Goal: Contribute content: Add original content to the website for others to see

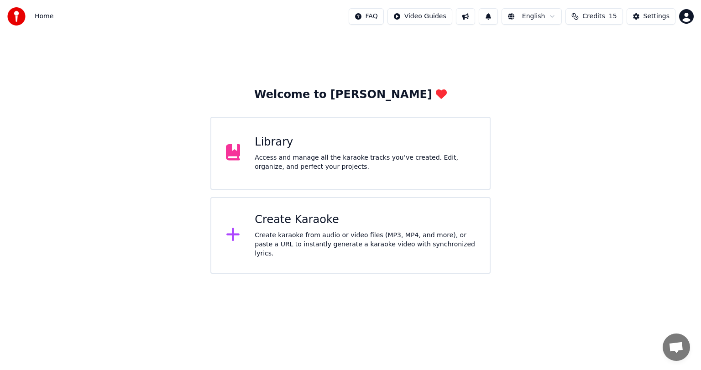
click at [276, 153] on div "Library Access and manage all the karaoke tracks you’ve created. Edit, organize…" at bounding box center [365, 153] width 221 height 37
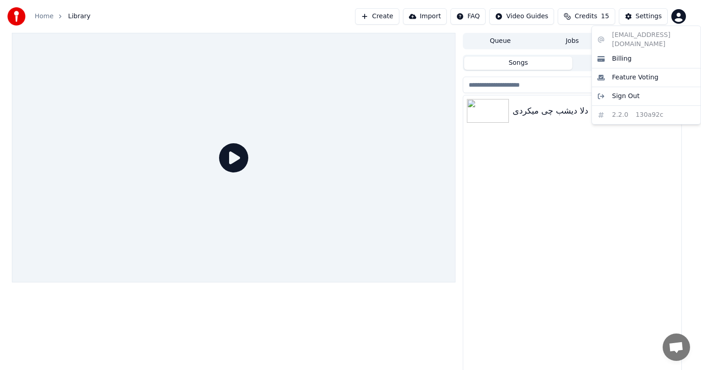
click at [682, 13] on html "Home Library Create Import FAQ Video Guides Credits 15 Settings Queue Jobs Libr…" at bounding box center [350, 185] width 701 height 370
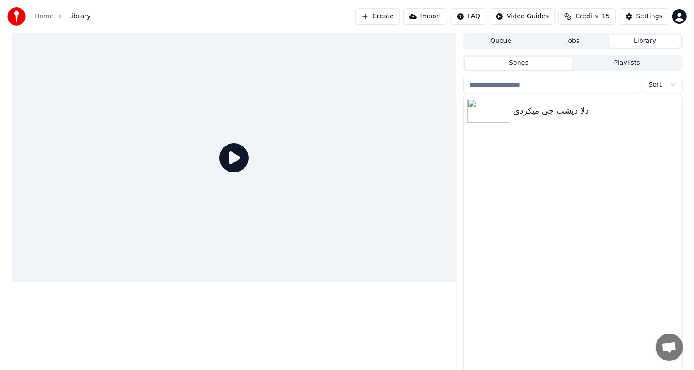
click at [394, 18] on button "Create" at bounding box center [377, 16] width 44 height 16
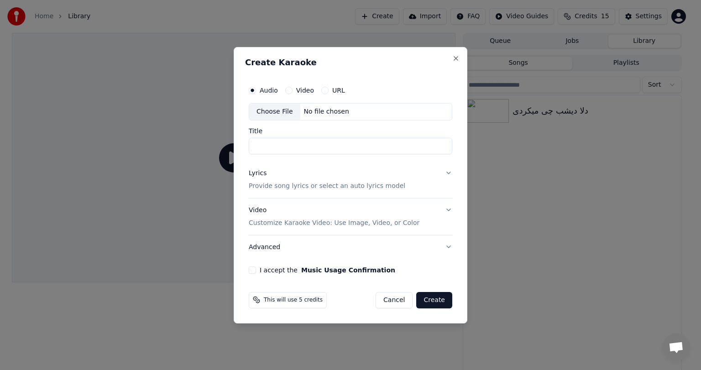
click at [258, 90] on div "Audio" at bounding box center [263, 90] width 29 height 7
click at [272, 113] on div "Choose File" at bounding box center [274, 112] width 51 height 16
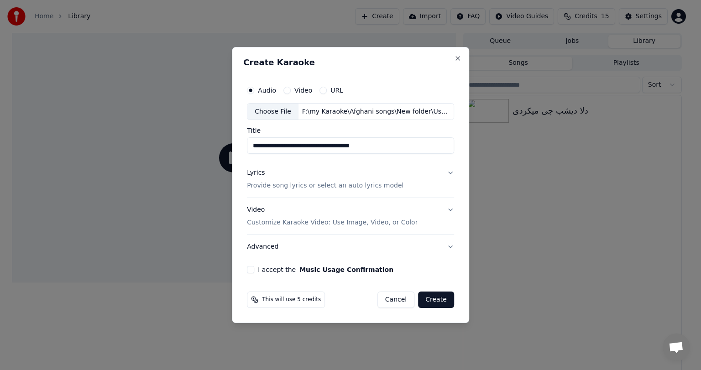
click at [329, 113] on div "F:\my Karaoke\Afghani songs\New folder\Ustad Sarban - Deshab Bakhoda Khumar Bod…" at bounding box center [376, 111] width 155 height 9
click at [313, 146] on input "**********" at bounding box center [350, 146] width 207 height 16
paste input
type input "**********"
click at [448, 172] on button "Lyrics Provide song lyrics or select an auto lyrics model" at bounding box center [350, 180] width 207 height 37
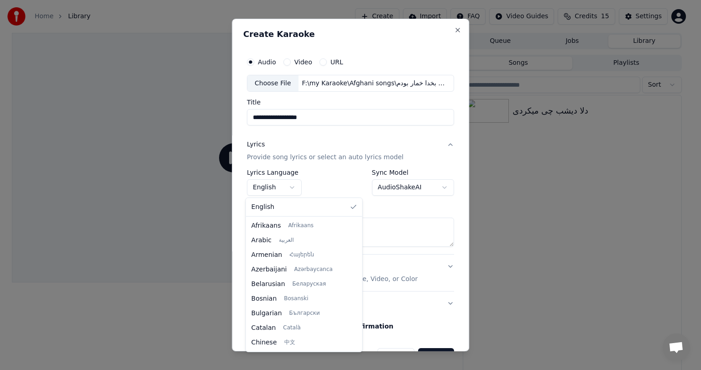
click at [290, 186] on body "**********" at bounding box center [347, 185] width 694 height 370
select select "**"
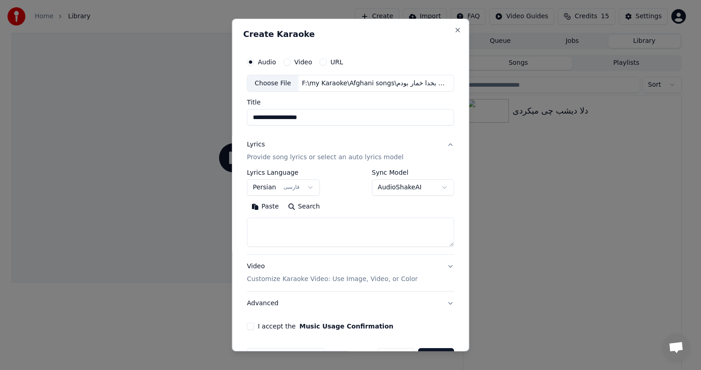
click at [300, 233] on textarea at bounding box center [350, 232] width 207 height 29
click at [262, 207] on button "Paste" at bounding box center [265, 207] width 37 height 15
click at [445, 144] on button "Lyrics Provide song lyrics or select an auto lyrics model" at bounding box center [350, 151] width 207 height 37
type textarea "**********"
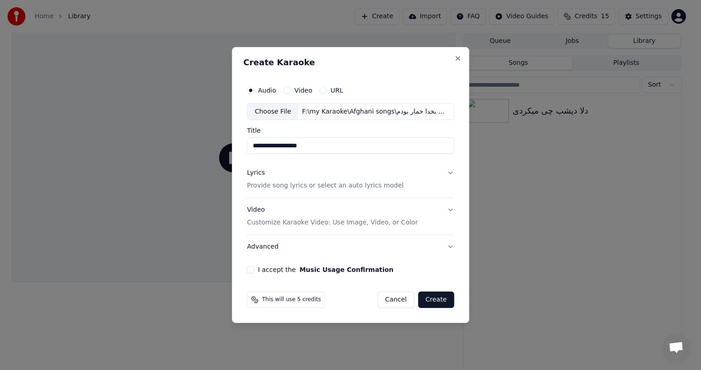
click at [450, 211] on button "Video Customize Karaoke Video: Use Image, Video, or Color" at bounding box center [350, 217] width 207 height 37
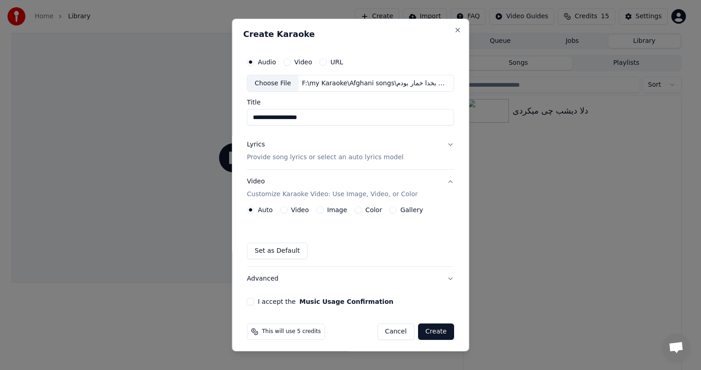
click at [333, 213] on label "Image" at bounding box center [337, 210] width 20 height 6
click at [324, 214] on button "Image" at bounding box center [319, 209] width 7 height 7
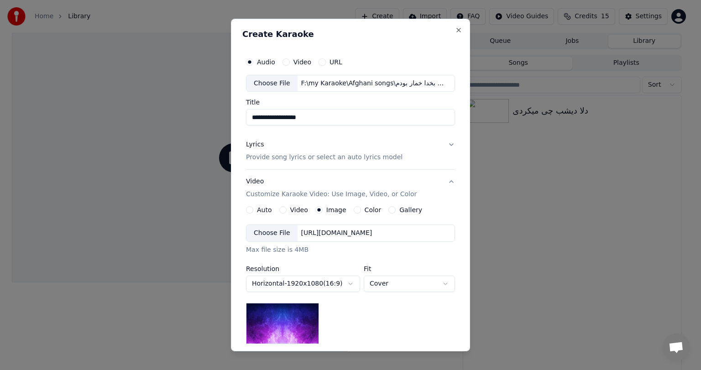
click at [272, 232] on div "Choose File" at bounding box center [272, 233] width 51 height 16
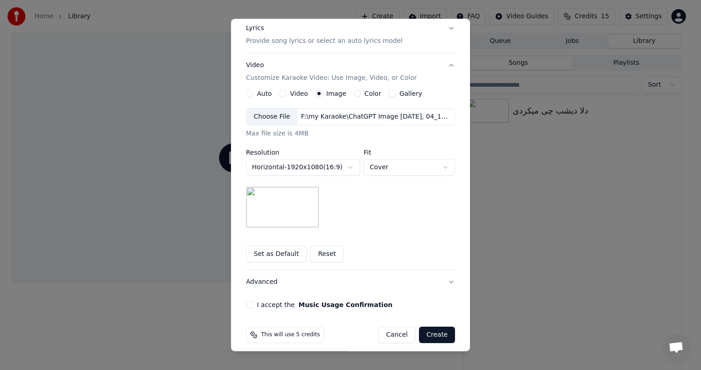
scroll to position [117, 0]
click at [430, 168] on body "**********" at bounding box center [347, 185] width 694 height 370
click at [340, 162] on body "**********" at bounding box center [347, 185] width 694 height 370
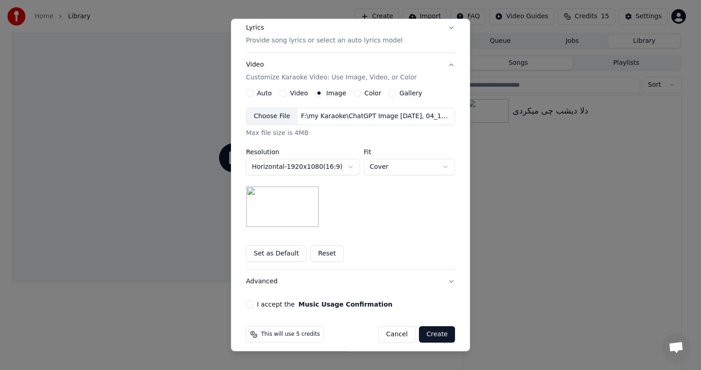
scroll to position [122, 0]
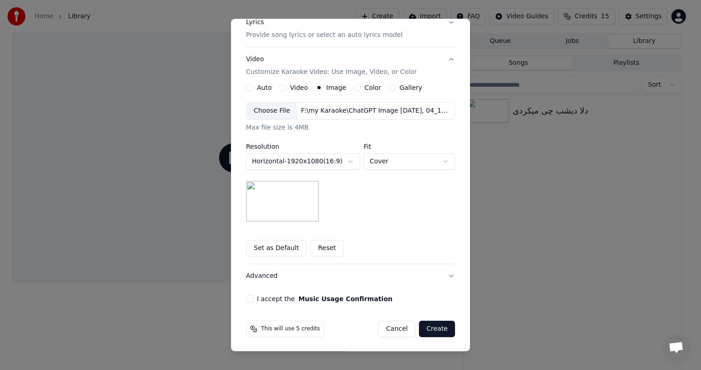
click at [267, 249] on button "Set as Default" at bounding box center [276, 248] width 61 height 16
click at [448, 274] on button "Advanced" at bounding box center [350, 276] width 209 height 24
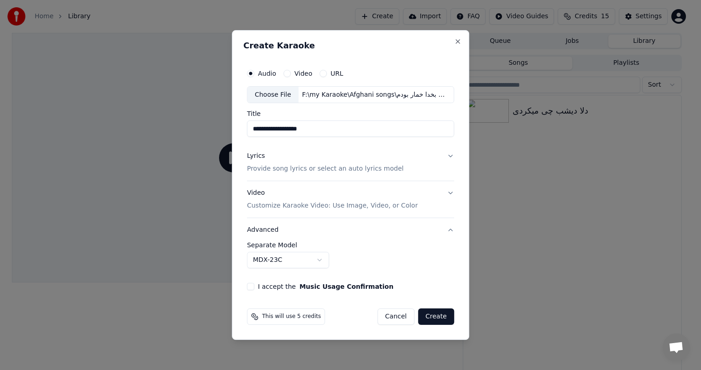
scroll to position [0, 0]
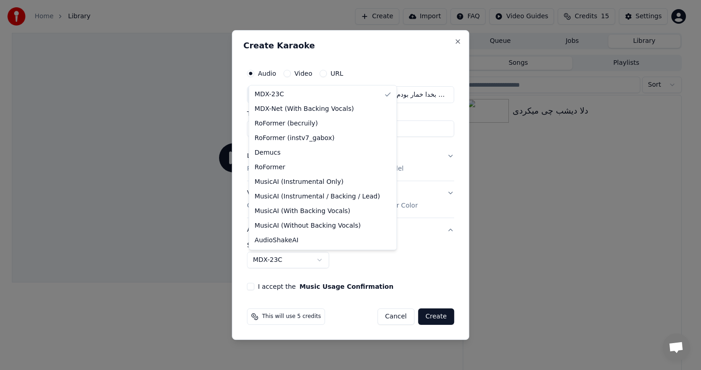
click at [321, 257] on body "**********" at bounding box center [347, 185] width 694 height 370
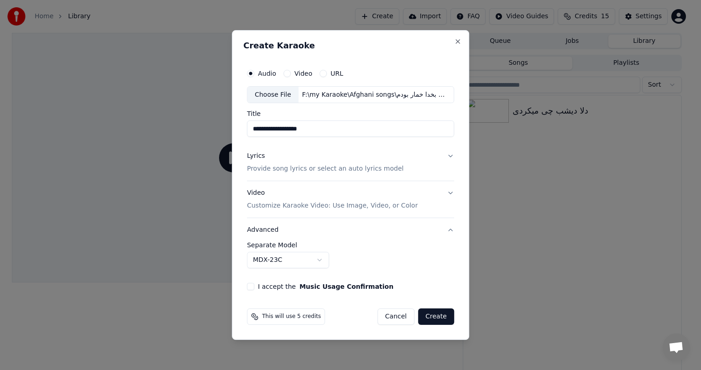
click at [321, 257] on body "**********" at bounding box center [347, 185] width 694 height 370
click at [433, 316] on button "Create" at bounding box center [436, 317] width 36 height 16
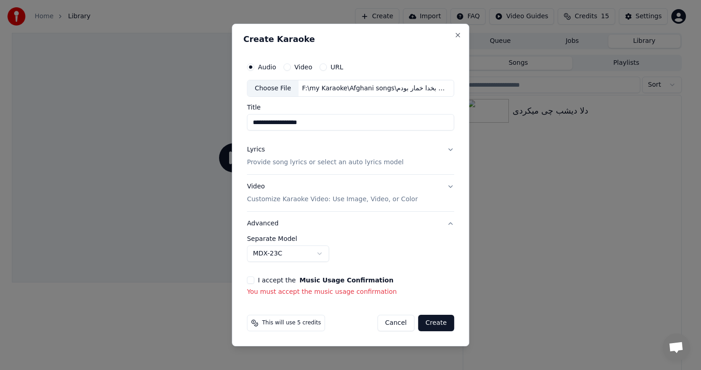
click at [247, 281] on div "**********" at bounding box center [350, 177] width 215 height 247
click at [253, 281] on button "I accept the Music Usage Confirmation" at bounding box center [250, 280] width 7 height 7
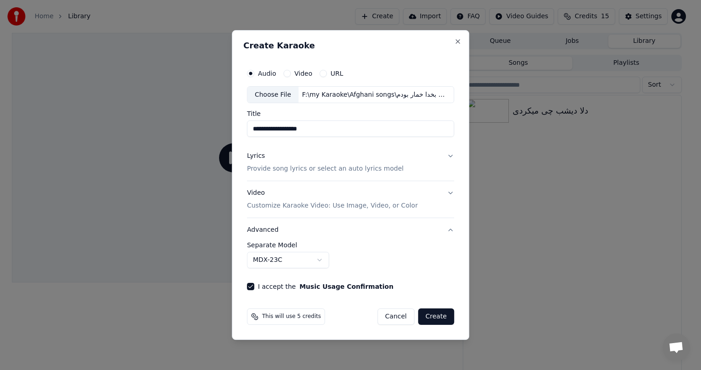
click at [439, 317] on button "Create" at bounding box center [436, 317] width 36 height 16
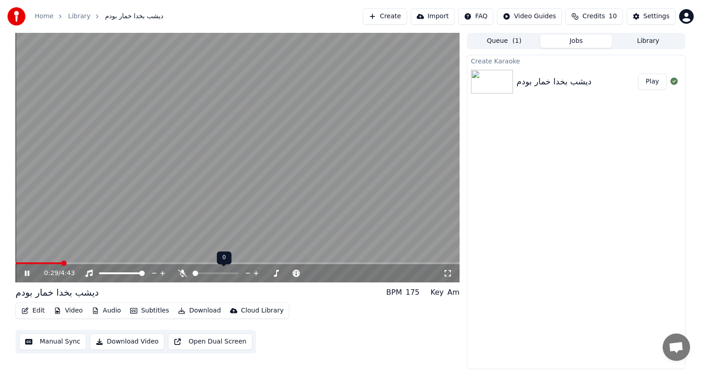
click at [179, 274] on icon at bounding box center [182, 273] width 9 height 7
click at [300, 212] on video at bounding box center [238, 158] width 444 height 250
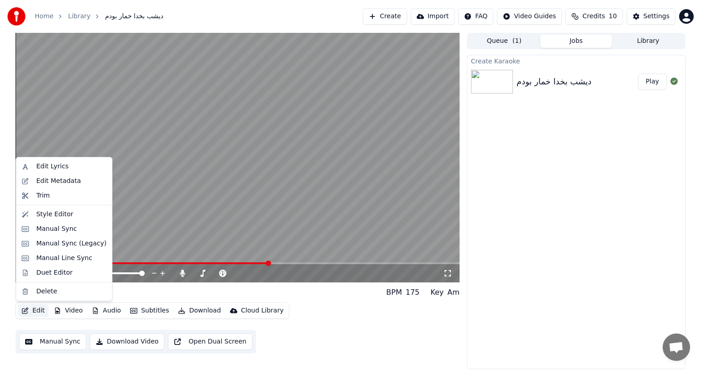
click at [27, 311] on icon "button" at bounding box center [24, 311] width 7 height 6
click at [47, 170] on div "Edit Lyrics" at bounding box center [52, 166] width 32 height 9
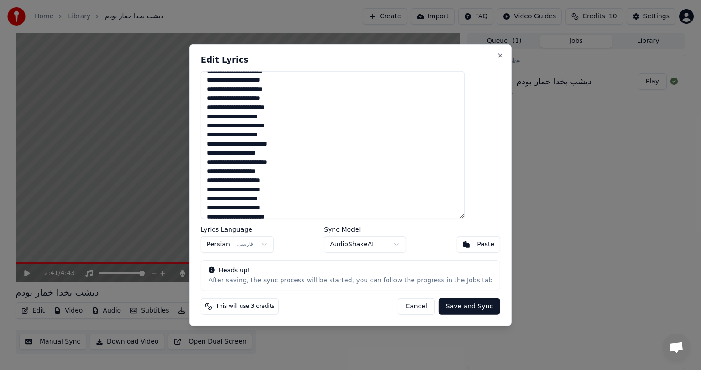
scroll to position [45, 0]
click at [465, 190] on textarea "**********" at bounding box center [333, 145] width 264 height 148
click at [465, 197] on textarea "**********" at bounding box center [333, 145] width 264 height 148
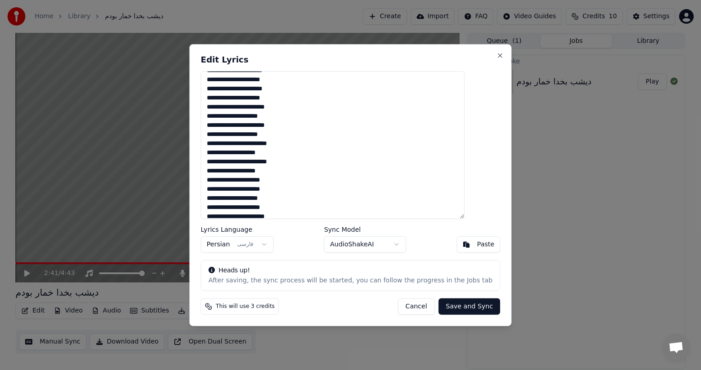
click at [465, 200] on textarea "**********" at bounding box center [333, 145] width 264 height 148
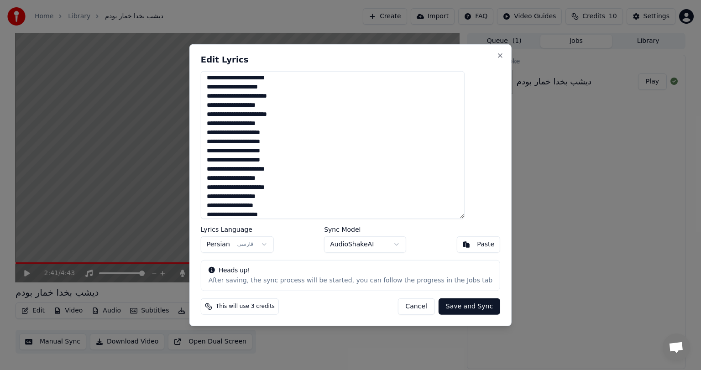
scroll to position [93, 0]
click at [497, 53] on button "Close" at bounding box center [500, 55] width 7 height 7
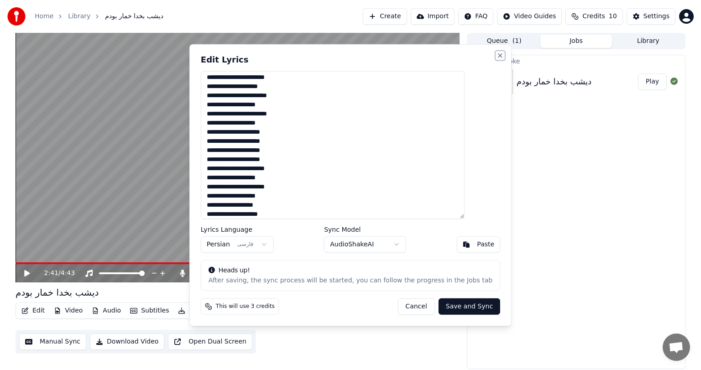
type textarea "**********"
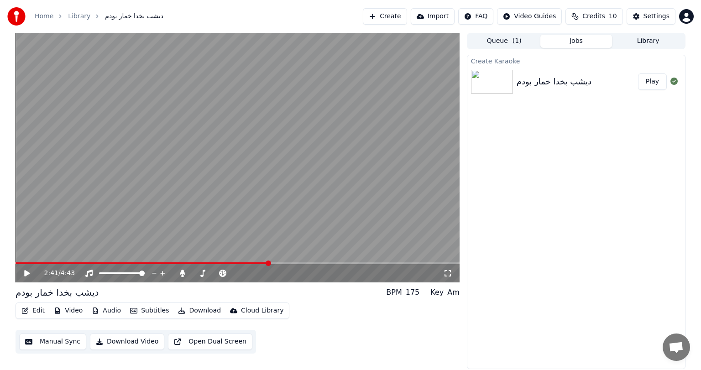
click at [222, 190] on video at bounding box center [238, 158] width 444 height 250
click at [274, 138] on video at bounding box center [238, 158] width 444 height 250
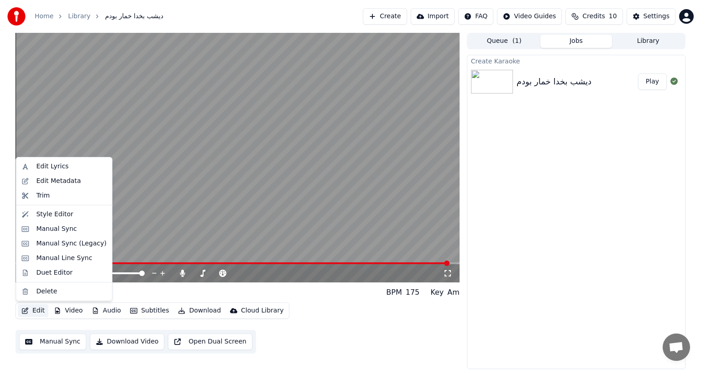
click at [37, 312] on button "Edit" at bounding box center [33, 311] width 31 height 13
click at [43, 167] on div "Edit Lyrics" at bounding box center [52, 166] width 32 height 9
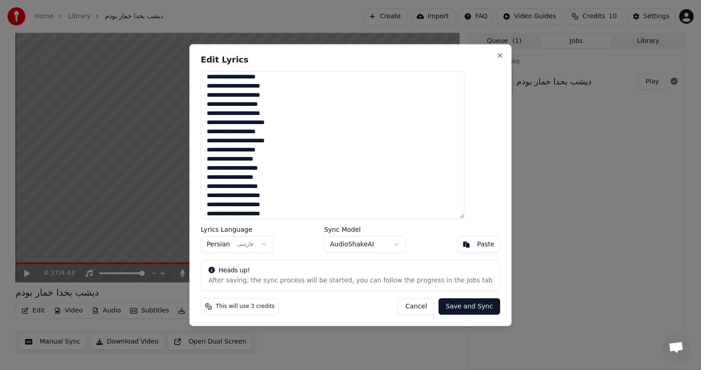
scroll to position [140, 0]
click at [465, 106] on textarea "**********" at bounding box center [333, 145] width 264 height 148
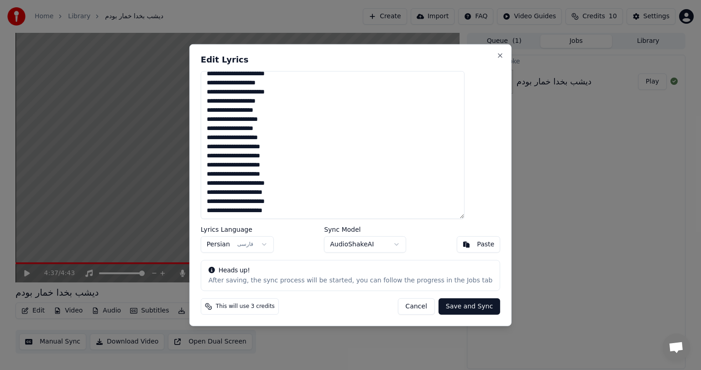
click at [413, 174] on textarea "**********" at bounding box center [333, 145] width 264 height 148
click at [415, 174] on textarea "**********" at bounding box center [333, 145] width 264 height 148
click at [460, 211] on textarea "**********" at bounding box center [333, 145] width 264 height 148
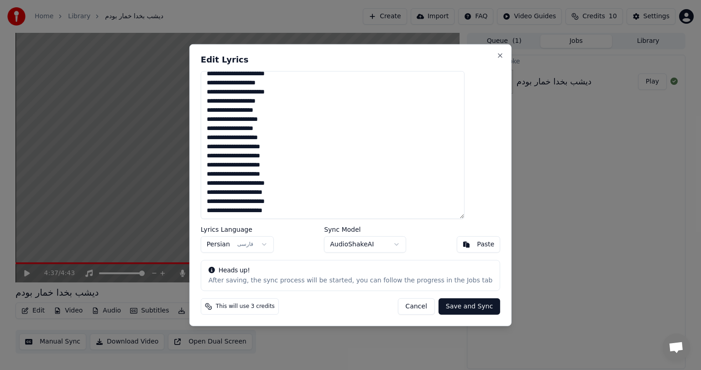
click at [461, 210] on textarea "**********" at bounding box center [333, 145] width 264 height 148
click at [461, 192] on textarea "**********" at bounding box center [333, 145] width 264 height 148
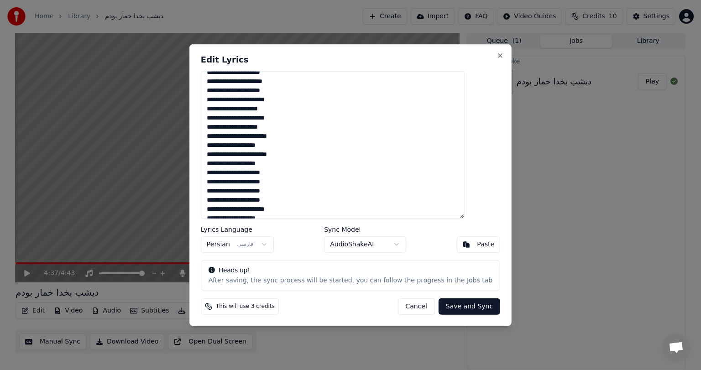
scroll to position [58, 0]
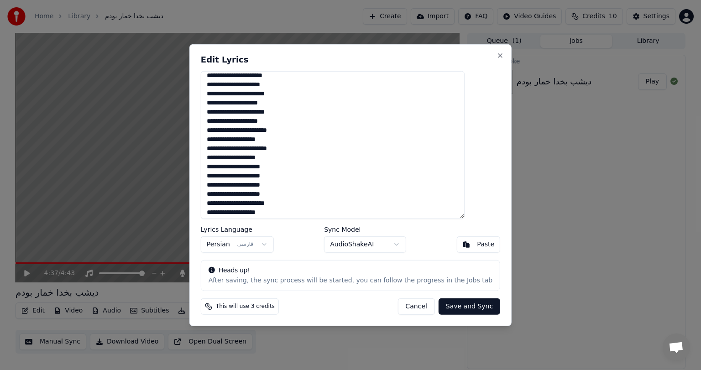
click at [422, 175] on textarea "**********" at bounding box center [333, 145] width 264 height 148
click at [422, 195] on textarea "**********" at bounding box center [333, 145] width 264 height 148
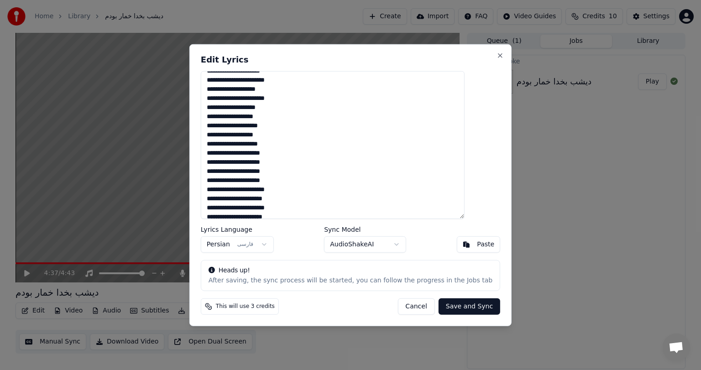
scroll to position [188, 0]
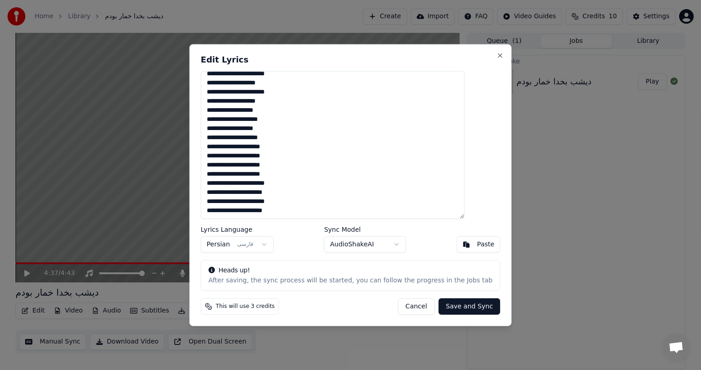
type textarea "**********"
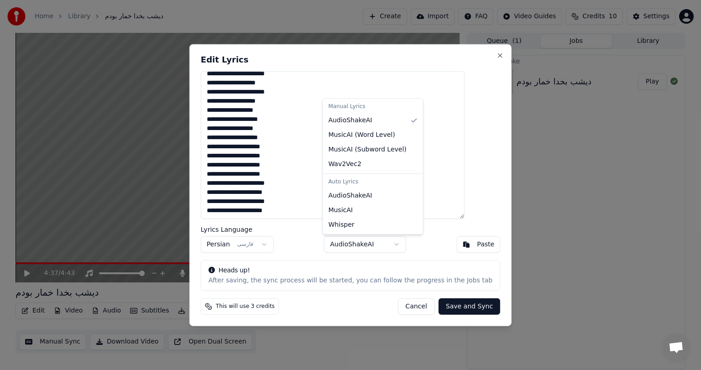
click at [386, 245] on body "Home Library دیشب بخدا خمار بودم Create Import FAQ Video Guides Credits 10 Sett…" at bounding box center [350, 185] width 701 height 370
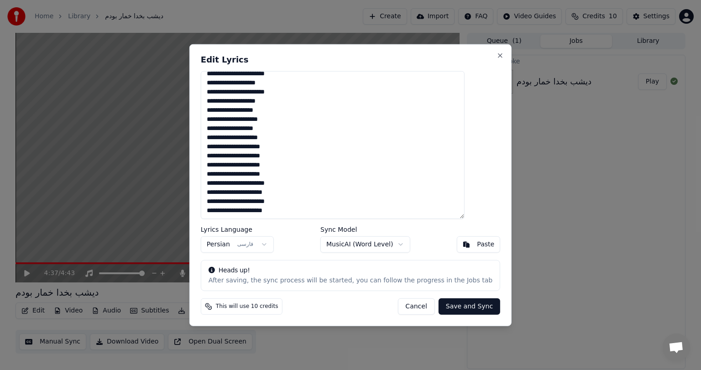
click at [455, 308] on button "Save and Sync" at bounding box center [470, 307] width 62 height 16
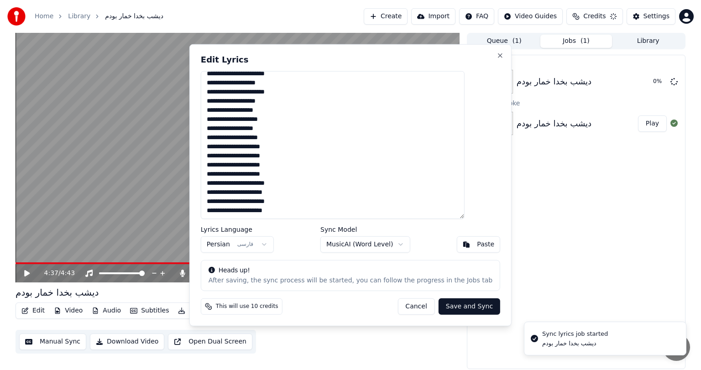
click at [391, 308] on div "This will use 10 credits Cancel Save and Sync" at bounding box center [351, 307] width 300 height 16
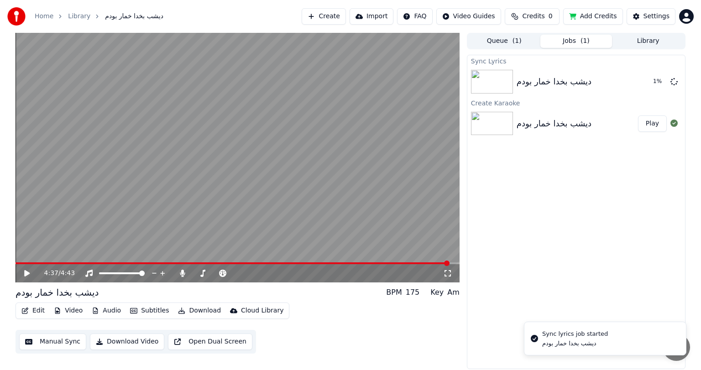
click at [594, 231] on div "Sync Lyrics دیشب بخدا خمار بودم 1 % Create Karaoke دیشب بخدا خمار بودم Play" at bounding box center [576, 212] width 219 height 315
click at [556, 198] on div "Sync Lyrics دیشب بخدا خمار بودم 1 % Create Karaoke دیشب بخدا خمار بودم Play" at bounding box center [576, 212] width 219 height 315
click at [556, 198] on div "Sync Lyrics دیشب بخدا خمار بودم 3 % Create Karaoke دیشب بخدا خمار بودم Play" at bounding box center [576, 212] width 219 height 315
click at [654, 82] on button "Play" at bounding box center [652, 82] width 29 height 16
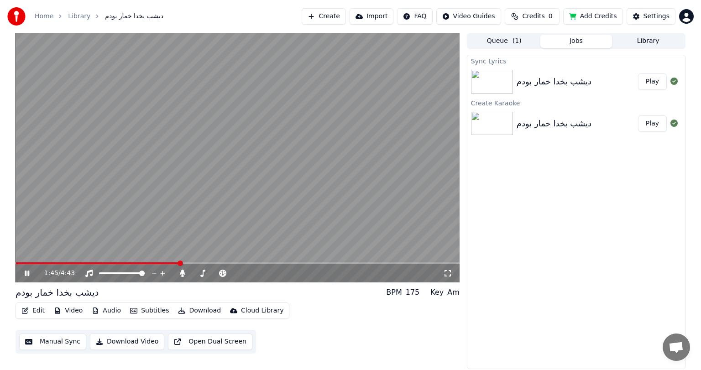
click at [180, 263] on span at bounding box center [238, 264] width 444 height 2
click at [186, 263] on span at bounding box center [238, 264] width 444 height 2
click at [192, 263] on span at bounding box center [238, 264] width 444 height 2
click at [197, 263] on span at bounding box center [238, 264] width 444 height 2
click at [203, 263] on span at bounding box center [238, 264] width 444 height 2
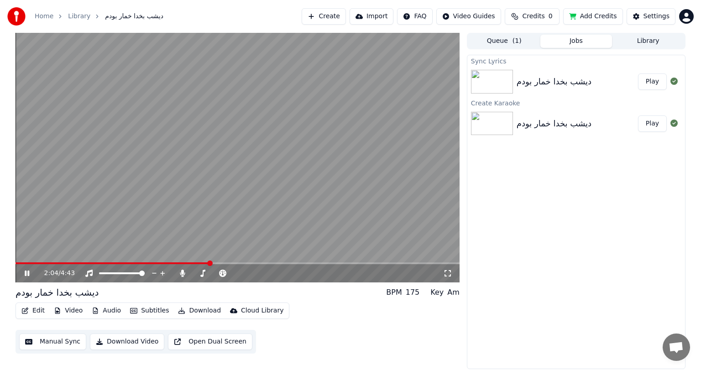
click at [210, 263] on span at bounding box center [238, 264] width 444 height 2
click at [221, 263] on span at bounding box center [238, 264] width 444 height 2
click at [228, 263] on span at bounding box center [238, 264] width 444 height 2
click at [253, 263] on span at bounding box center [238, 264] width 444 height 2
click at [281, 264] on span at bounding box center [238, 264] width 444 height 2
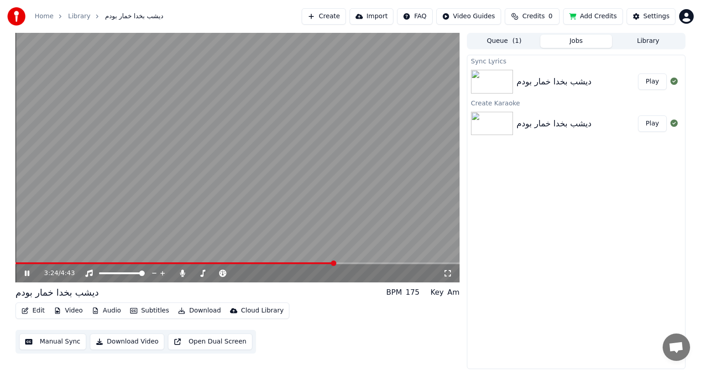
click at [335, 263] on span at bounding box center [238, 264] width 444 height 2
click at [366, 264] on span at bounding box center [238, 264] width 444 height 2
click at [411, 263] on span at bounding box center [238, 264] width 444 height 2
click at [76, 263] on span at bounding box center [46, 264] width 61 height 2
click at [241, 273] on span at bounding box center [241, 273] width 5 height 5
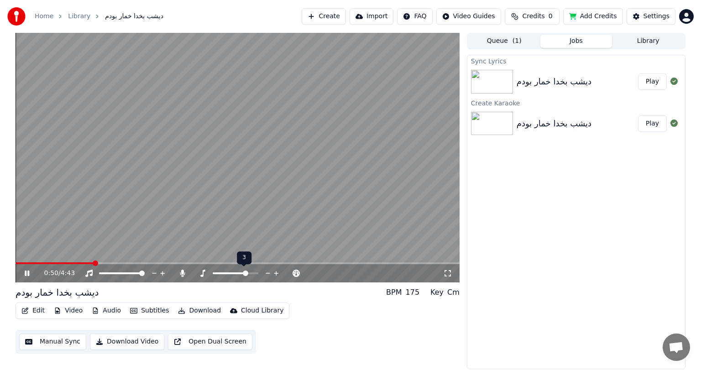
click at [247, 273] on span at bounding box center [245, 273] width 5 height 5
click at [253, 273] on span at bounding box center [251, 273] width 5 height 5
click at [225, 274] on span at bounding box center [225, 273] width 5 height 5
click at [221, 274] on span at bounding box center [221, 273] width 5 height 5
click at [213, 274] on span at bounding box center [215, 273] width 5 height 5
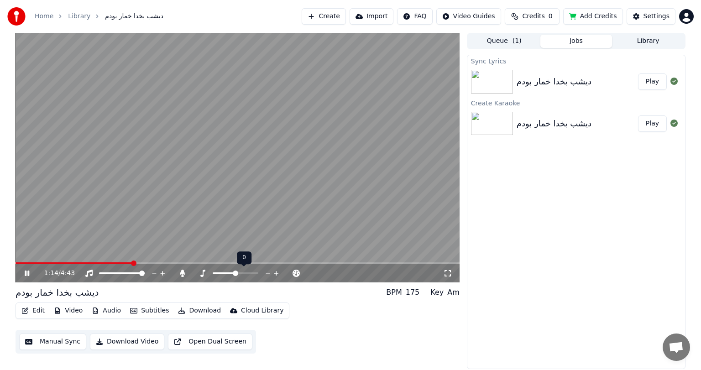
click at [234, 274] on span at bounding box center [235, 273] width 5 height 5
click at [181, 274] on icon at bounding box center [182, 273] width 5 height 7
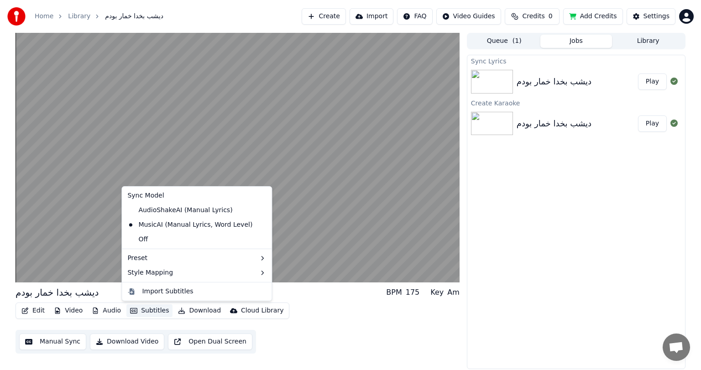
click at [147, 311] on button "Subtitles" at bounding box center [149, 311] width 46 height 13
click at [150, 313] on button "Subtitles" at bounding box center [149, 311] width 46 height 13
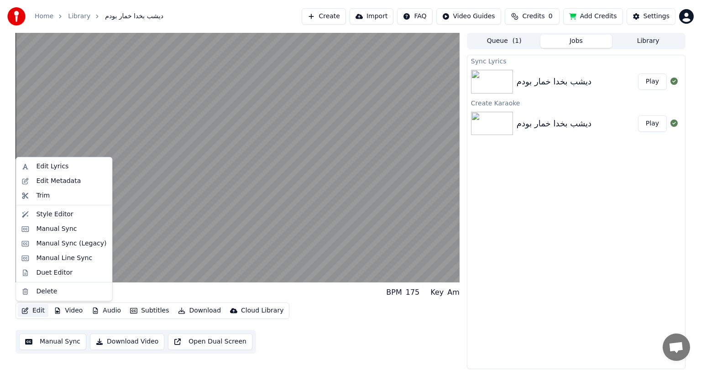
click at [37, 311] on button "Edit" at bounding box center [33, 311] width 31 height 13
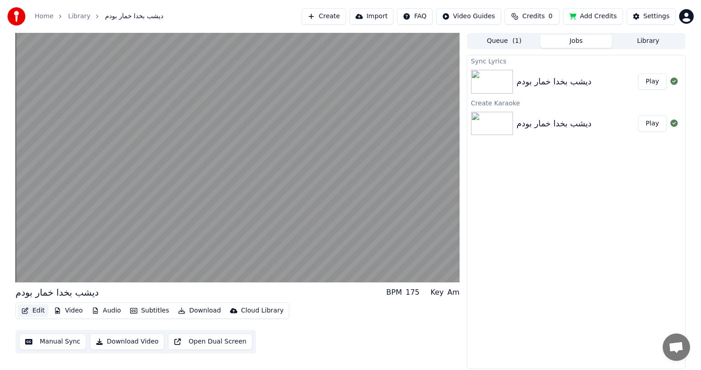
click at [37, 311] on button "Edit" at bounding box center [33, 311] width 31 height 13
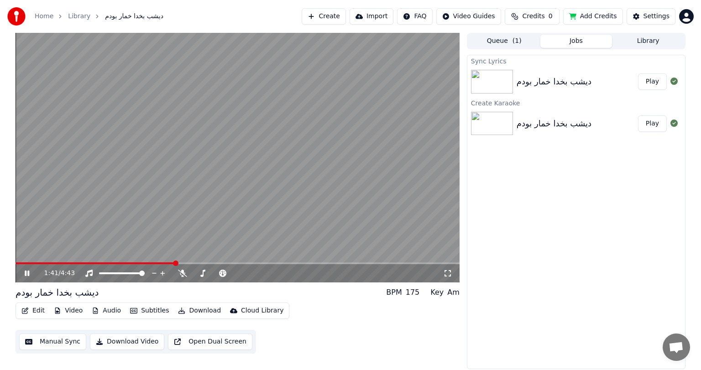
click at [531, 256] on div "Sync Lyrics دیشب بخدا خمار بودم Play Create Karaoke دیشب بخدا خمار بودم Play" at bounding box center [576, 212] width 219 height 315
click at [363, 166] on video at bounding box center [238, 158] width 444 height 250
click at [128, 342] on button "Download Video" at bounding box center [127, 342] width 74 height 16
click at [527, 241] on div "Export [.mp4] دیشب بخدا خمار بودم 80 % Sync Lyrics دیشب بخدا خمار بودم Play Cre…" at bounding box center [576, 212] width 219 height 315
click at [652, 80] on button "Show" at bounding box center [650, 82] width 33 height 16
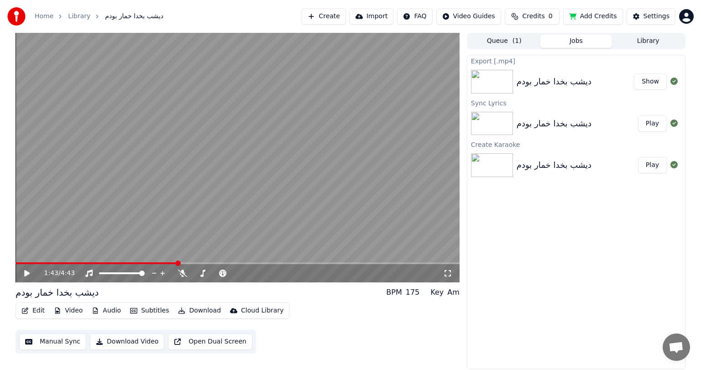
click at [689, 15] on html "Home Library دیشب بخدا خمار بودم Create Import FAQ Video Guides Credits 0 Add C…" at bounding box center [350, 185] width 701 height 370
click at [497, 39] on html "Home Library دیشب بخدا خمار بودم Create Import FAQ Video Guides Credits 0 Add C…" at bounding box center [350, 185] width 701 height 370
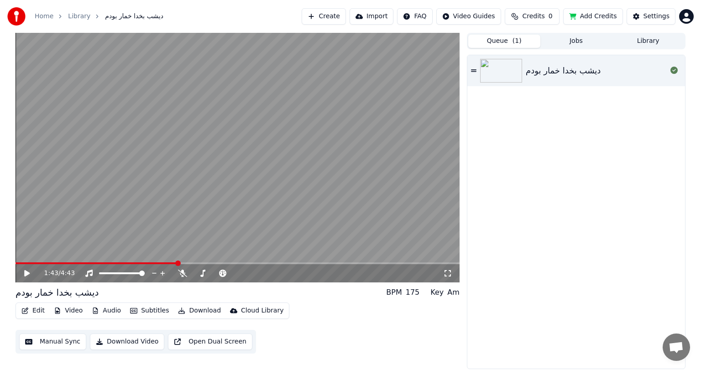
click at [497, 39] on button "Queue ( 1 )" at bounding box center [504, 41] width 72 height 13
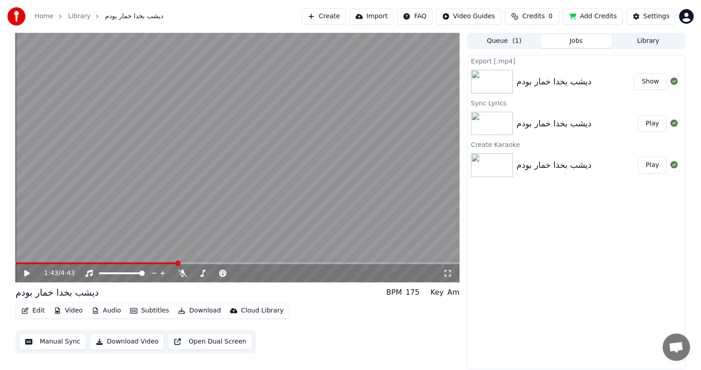
click at [572, 39] on button "Jobs" at bounding box center [577, 41] width 72 height 13
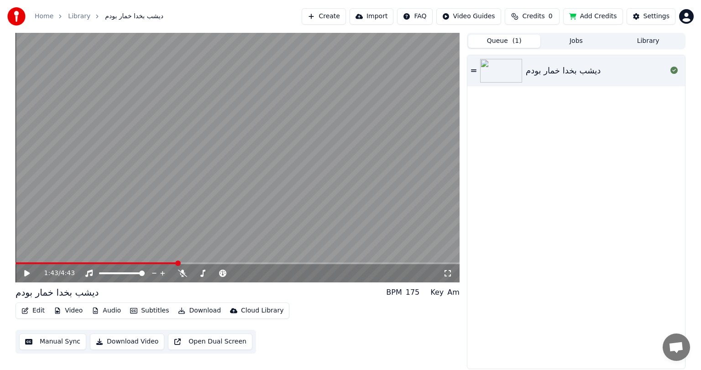
click at [523, 39] on button "Queue ( 1 )" at bounding box center [504, 41] width 72 height 13
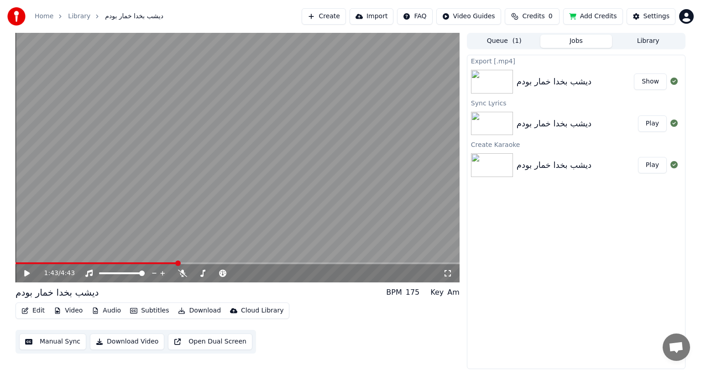
click at [569, 38] on button "Jobs" at bounding box center [577, 41] width 72 height 13
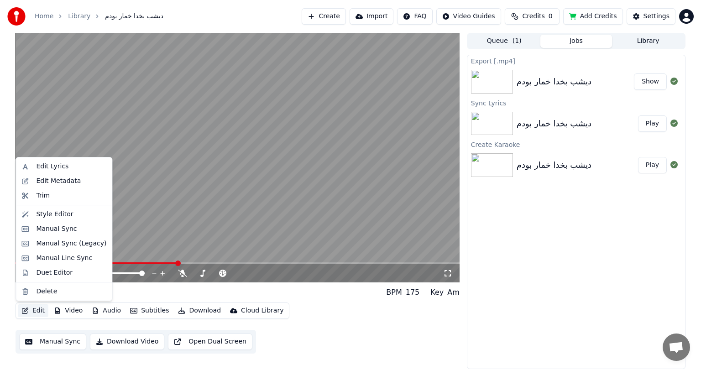
click at [37, 311] on button "Edit" at bounding box center [33, 311] width 31 height 13
click at [62, 216] on div "Style Editor" at bounding box center [54, 214] width 37 height 9
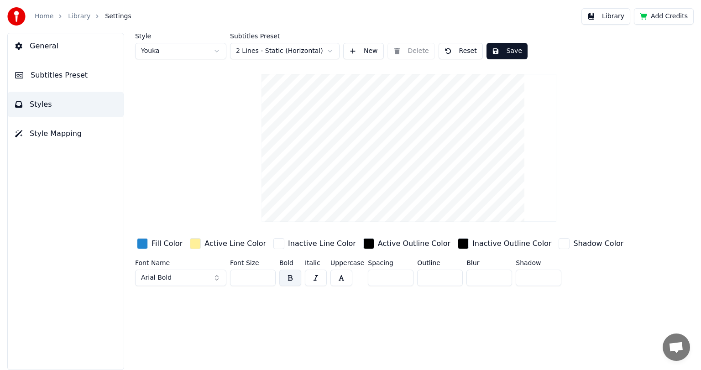
click at [47, 50] on span "General" at bounding box center [44, 46] width 29 height 11
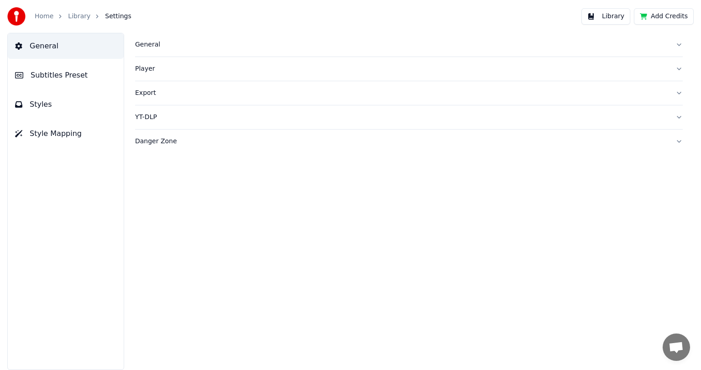
click at [161, 46] on div "General" at bounding box center [401, 44] width 533 height 9
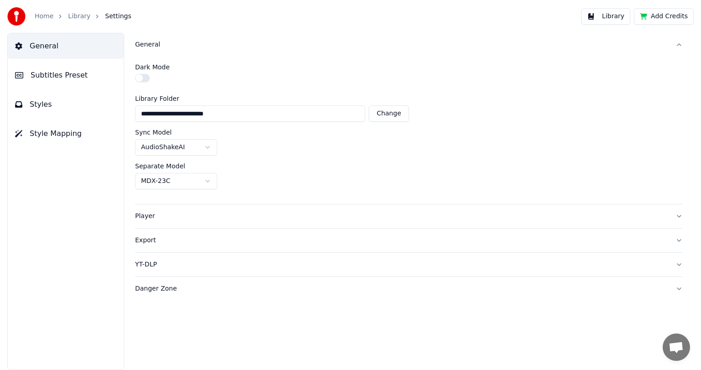
click at [161, 46] on div "General" at bounding box center [401, 44] width 533 height 9
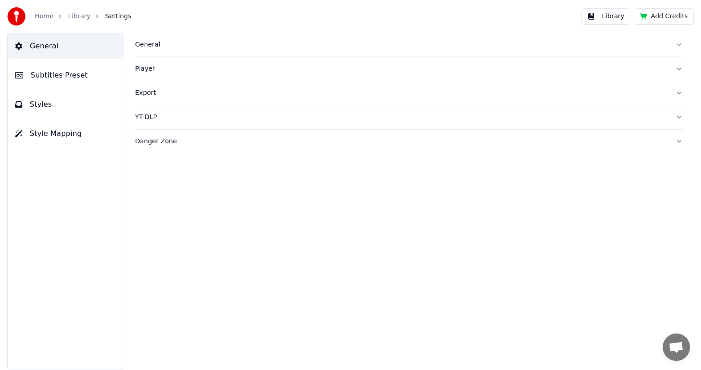
click at [57, 71] on span "Subtitles Preset" at bounding box center [59, 75] width 57 height 11
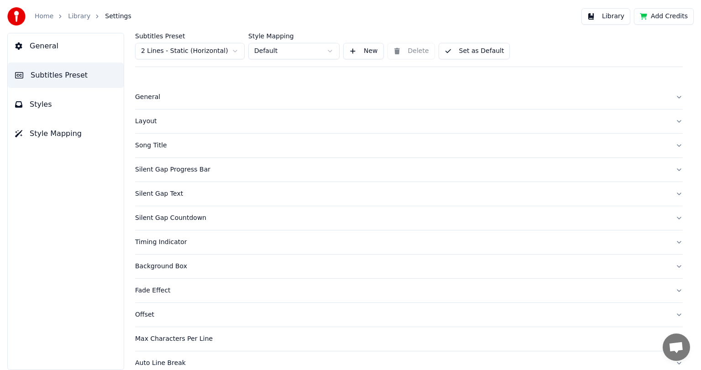
click at [157, 100] on div "General" at bounding box center [401, 97] width 533 height 9
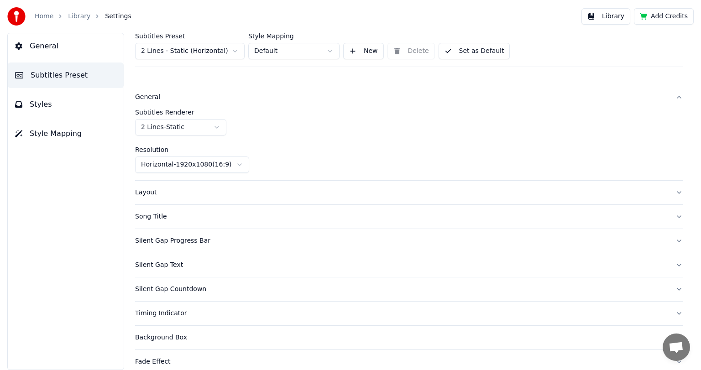
click at [172, 98] on div "General" at bounding box center [401, 97] width 533 height 9
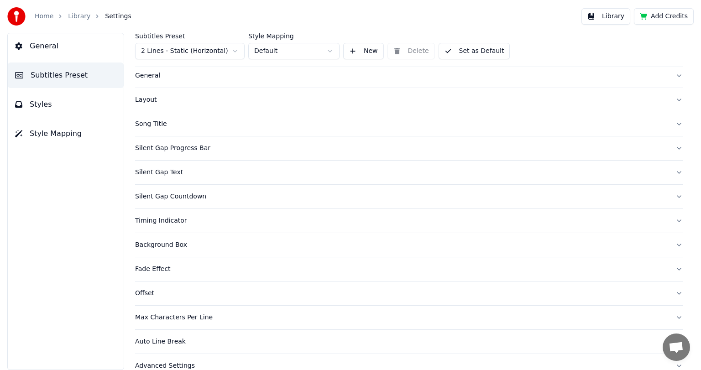
scroll to position [35, 0]
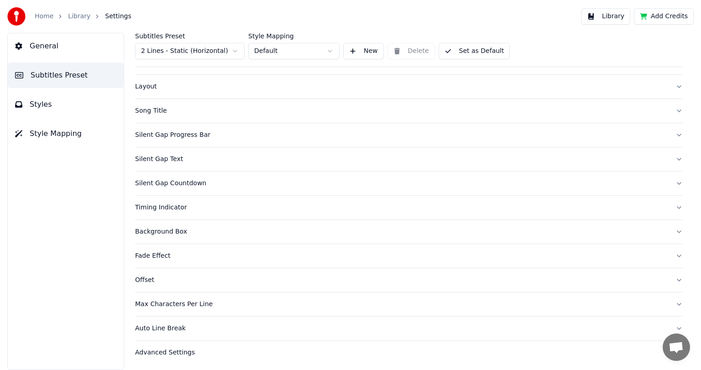
click at [166, 257] on div "Fade Effect" at bounding box center [401, 256] width 533 height 9
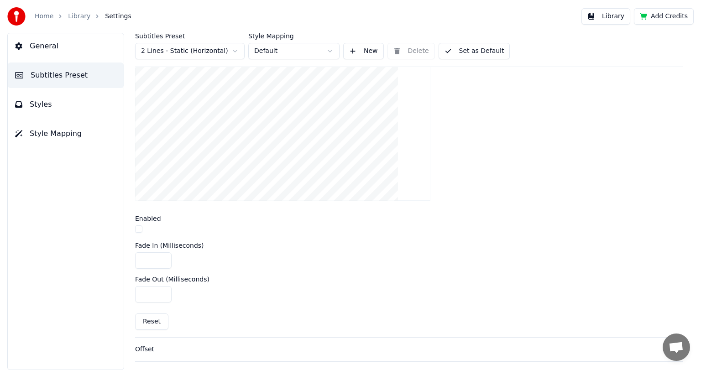
scroll to position [339, 0]
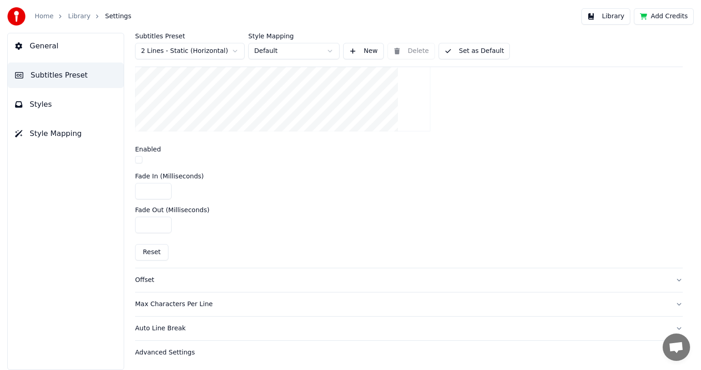
click at [148, 278] on div "Offset" at bounding box center [401, 280] width 533 height 9
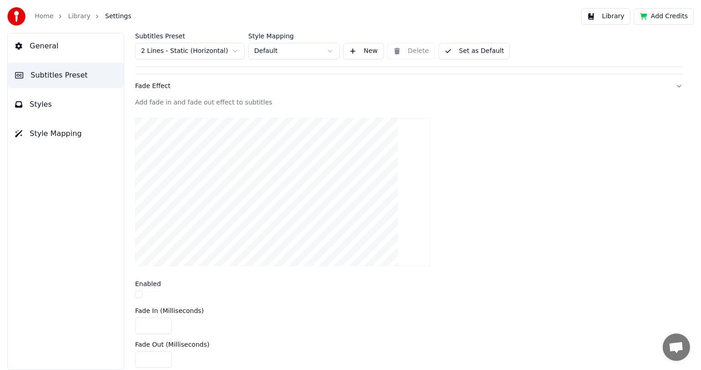
scroll to position [142, 0]
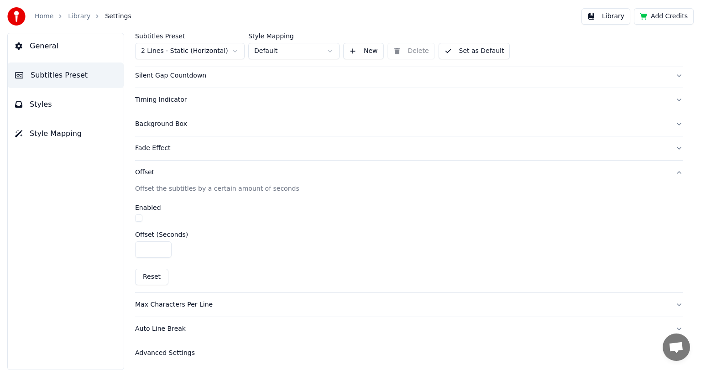
click at [174, 304] on div "Max Characters Per Line" at bounding box center [401, 304] width 533 height 9
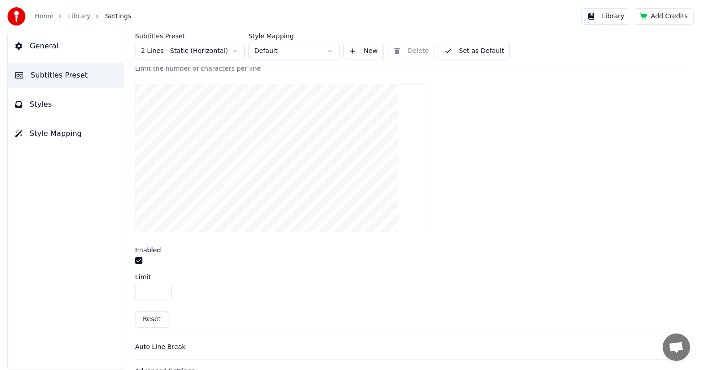
scroll to position [305, 0]
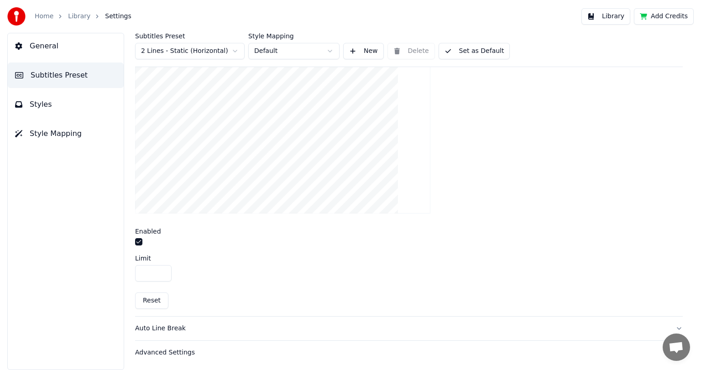
click at [168, 330] on div "Auto Line Break" at bounding box center [401, 328] width 533 height 9
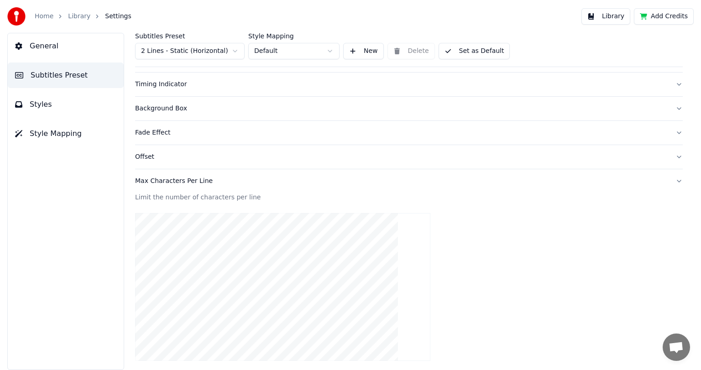
scroll to position [142, 0]
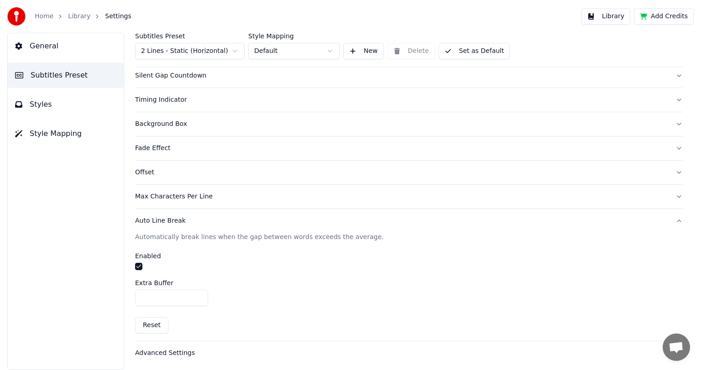
click at [160, 353] on div "Advanced Settings" at bounding box center [401, 353] width 533 height 9
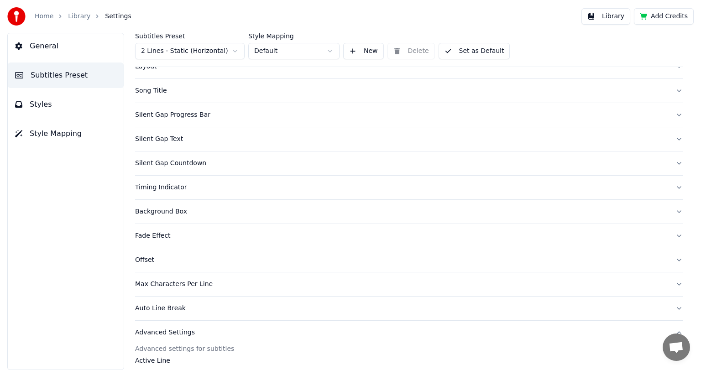
scroll to position [33, 0]
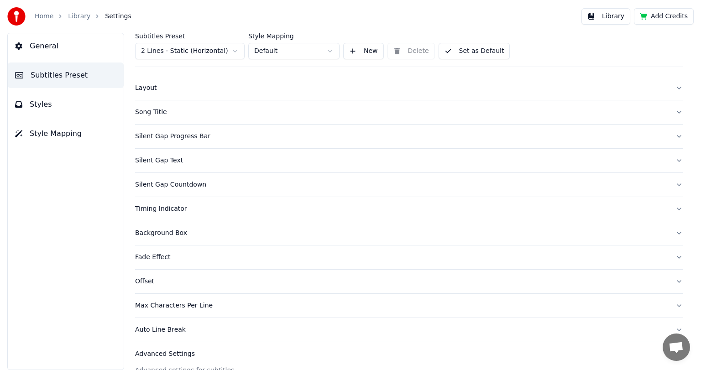
click at [158, 233] on div "Background Box" at bounding box center [401, 233] width 533 height 9
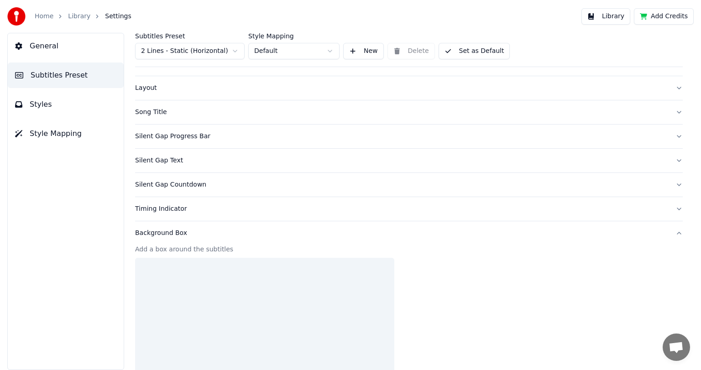
scroll to position [87, 0]
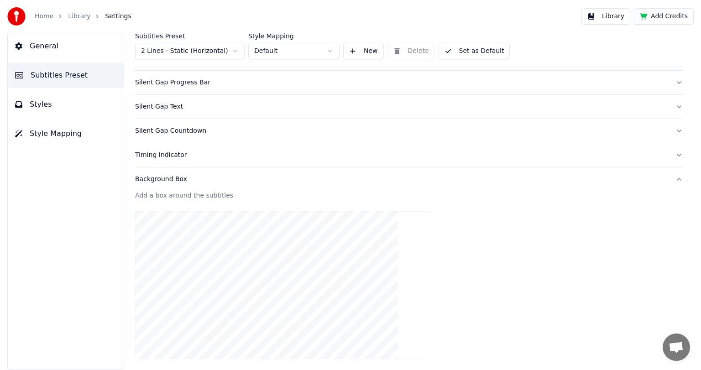
click at [158, 152] on div "Timing Indicator" at bounding box center [401, 155] width 533 height 9
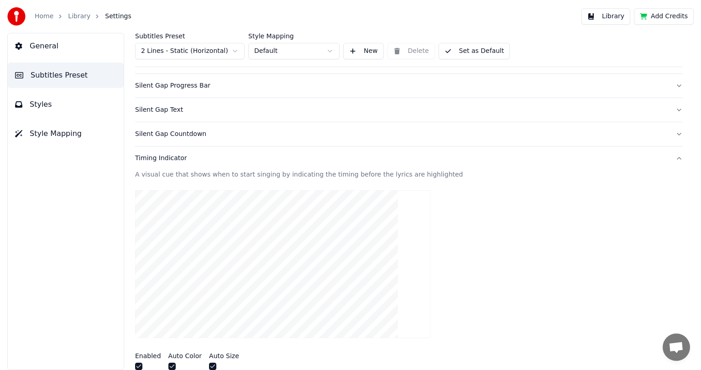
scroll to position [0, 0]
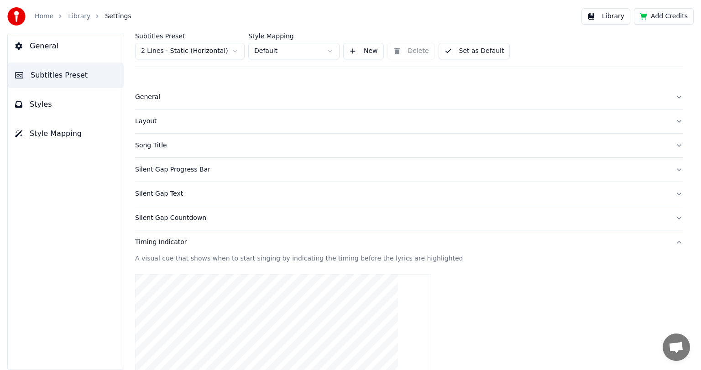
click at [155, 219] on div "Silent Gap Countdown" at bounding box center [401, 218] width 533 height 9
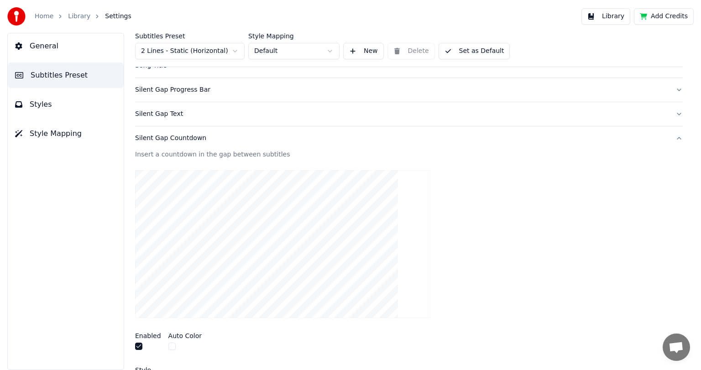
scroll to position [80, 0]
click at [156, 111] on div "Silent Gap Text" at bounding box center [401, 113] width 533 height 9
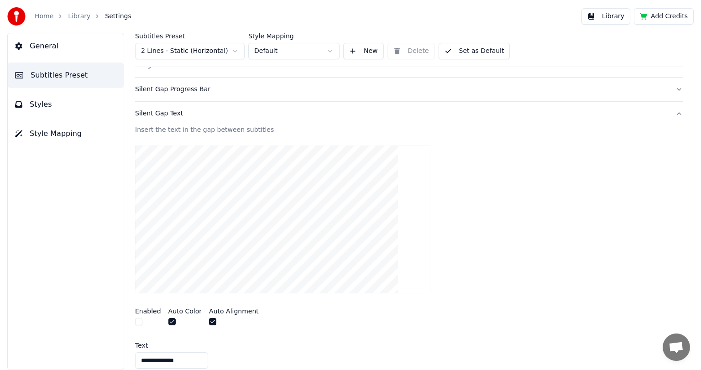
click at [179, 90] on div "Silent Gap Progress Bar" at bounding box center [401, 89] width 533 height 9
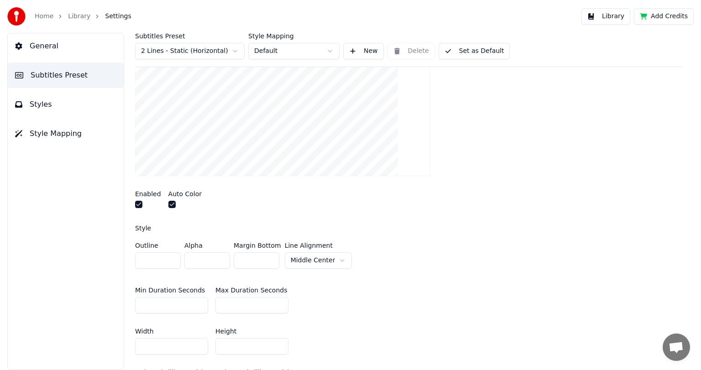
scroll to position [0, 0]
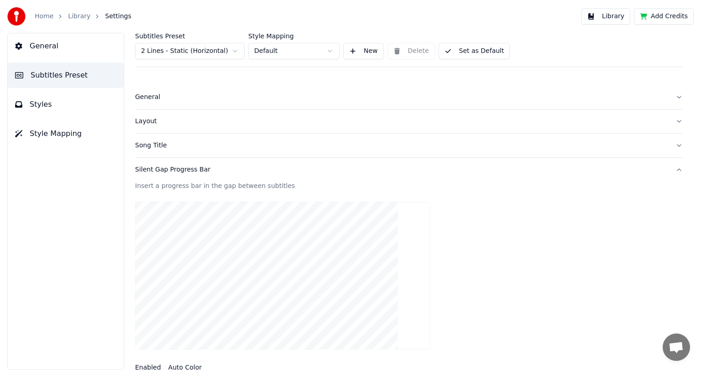
click at [44, 15] on link "Home" at bounding box center [44, 16] width 19 height 9
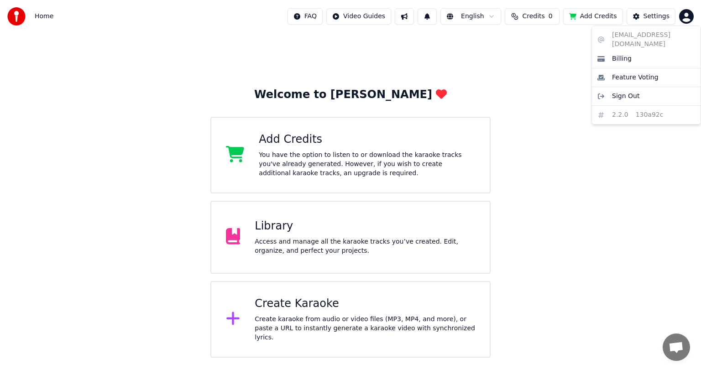
click at [688, 18] on html "Home FAQ Video Guides English Credits 0 Add Credits Settings Welcome to Youka A…" at bounding box center [350, 179] width 701 height 358
click at [629, 92] on span "Sign Out" at bounding box center [625, 96] width 27 height 9
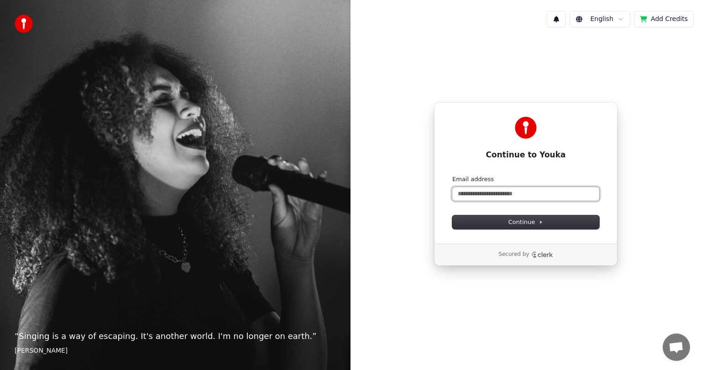
click at [510, 191] on input "Email address" at bounding box center [526, 194] width 147 height 14
click at [453, 175] on button "submit" at bounding box center [453, 175] width 0 height 0
type input "**********"
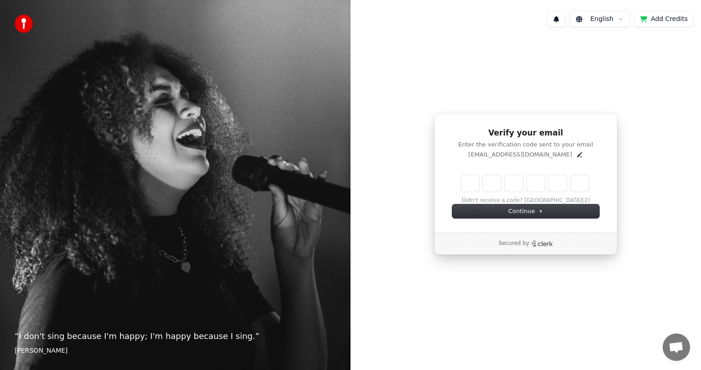
type input "*"
type input "**"
type input "*"
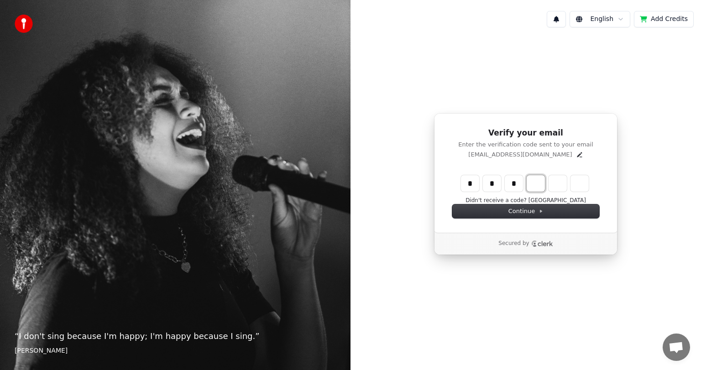
type input "***"
type input "*"
type input "****"
type input "*"
type input "******"
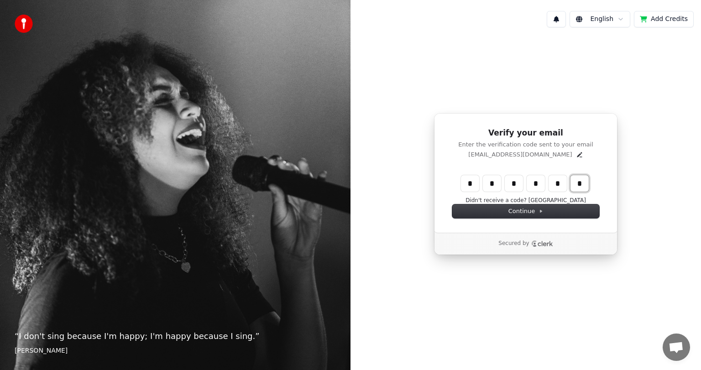
type input "*"
